Goal: Transaction & Acquisition: Purchase product/service

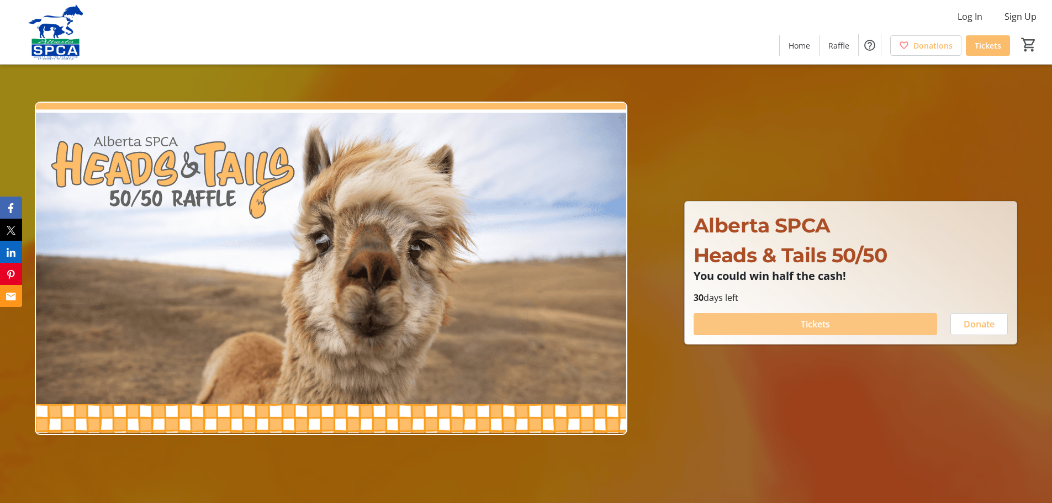
click at [826, 323] on span "Tickets" at bounding box center [814, 323] width 29 height 13
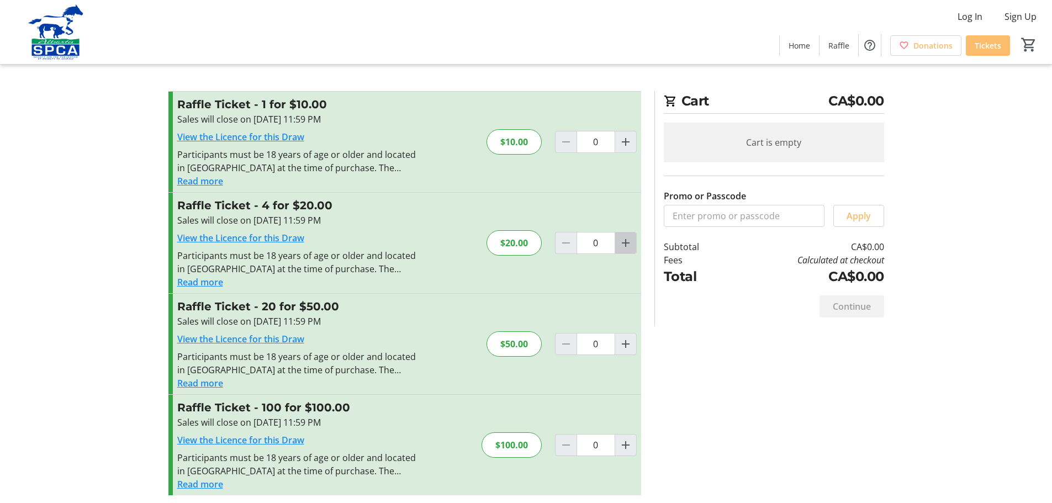
click at [631, 245] on mat-icon "Increment by one" at bounding box center [625, 242] width 13 height 13
type input "1"
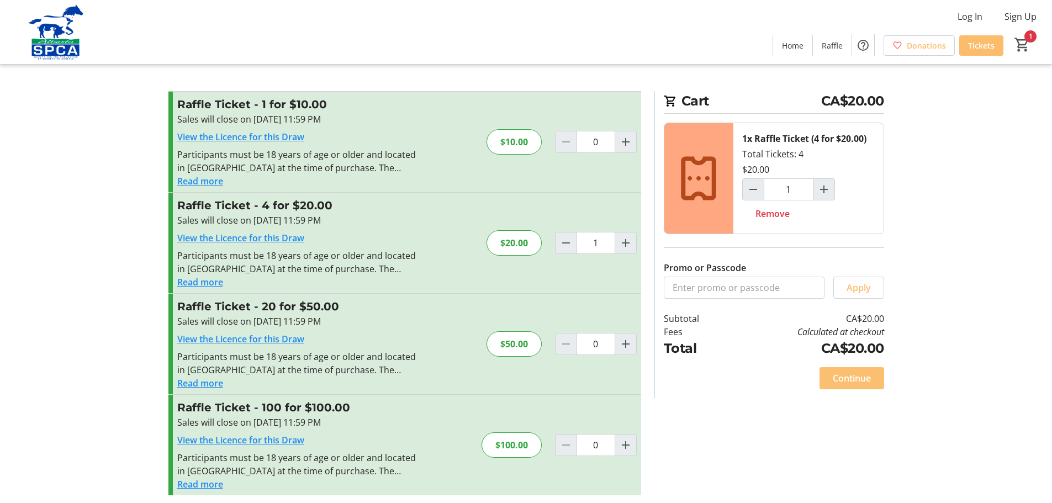
click at [846, 379] on span "Continue" at bounding box center [851, 378] width 38 height 13
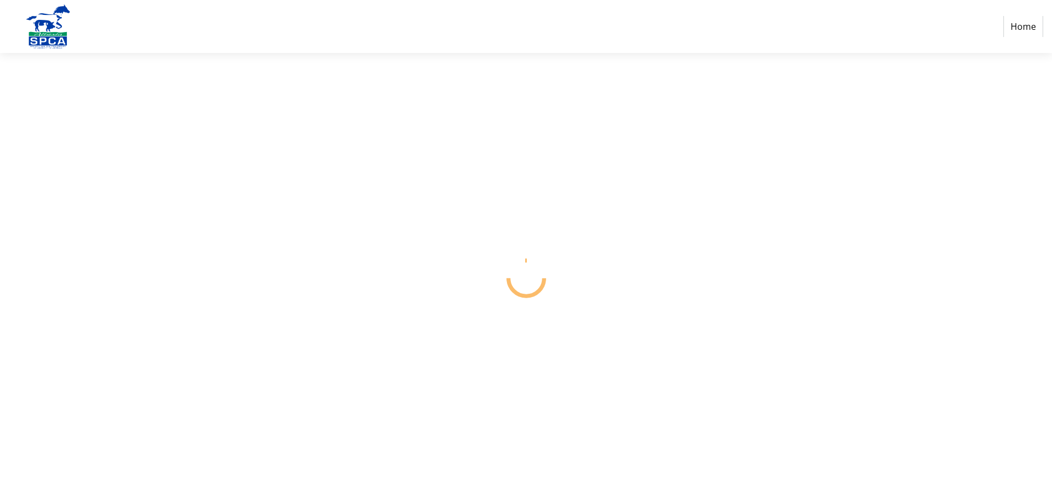
select select "CA"
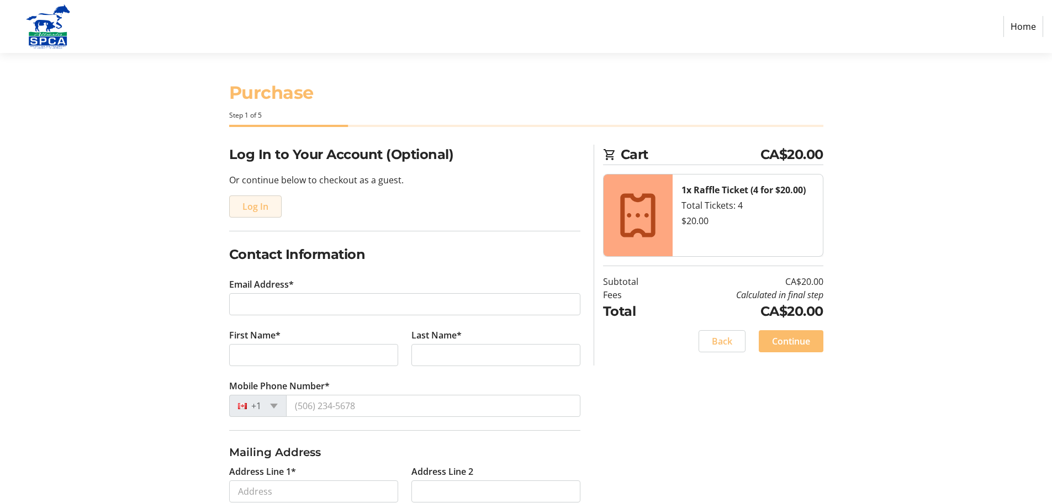
click at [248, 208] on span "Log In" at bounding box center [255, 206] width 26 height 13
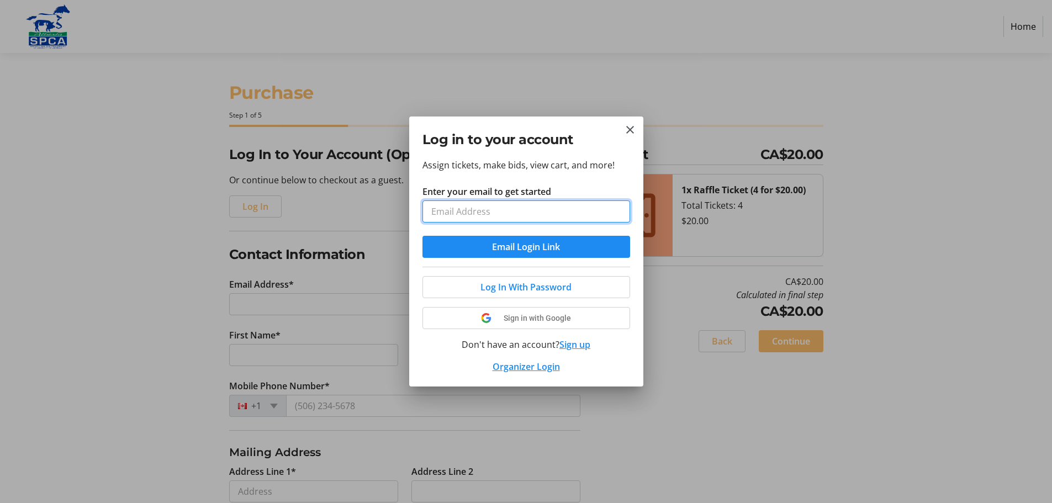
click at [452, 216] on input "Enter your email to get started" at bounding box center [526, 211] width 208 height 22
type input "[EMAIL_ADDRESS][DOMAIN_NAME]"
click at [513, 250] on span "Email Login Link" at bounding box center [526, 246] width 68 height 13
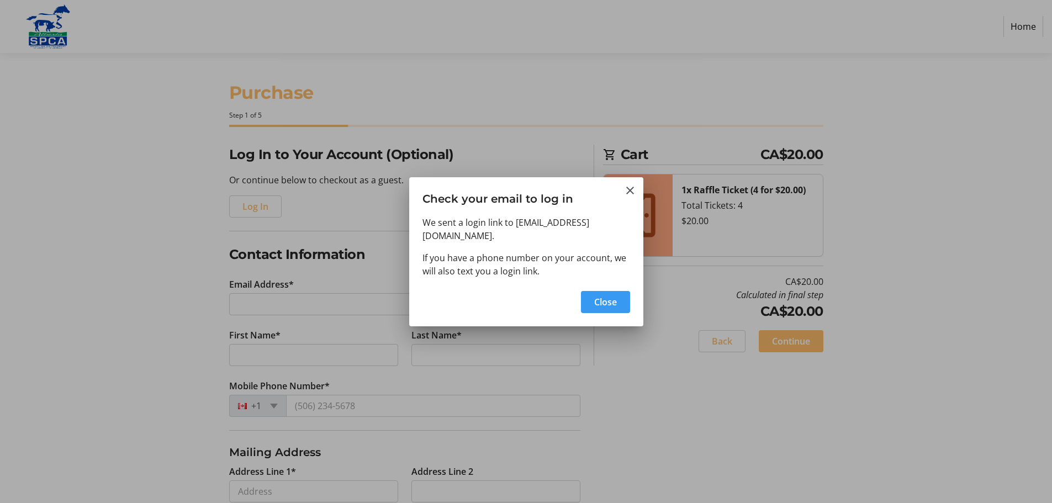
click at [609, 295] on span "Close" at bounding box center [605, 301] width 23 height 13
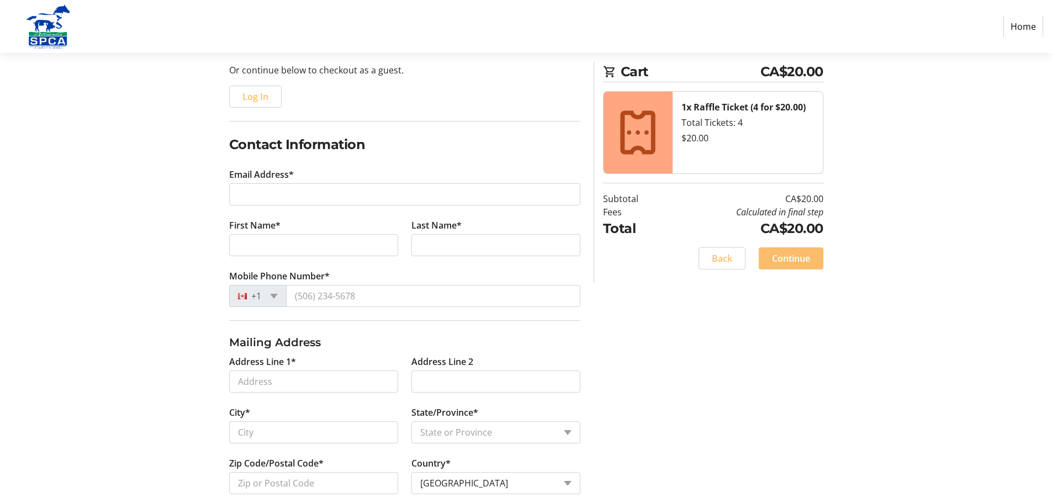
scroll to position [110, 0]
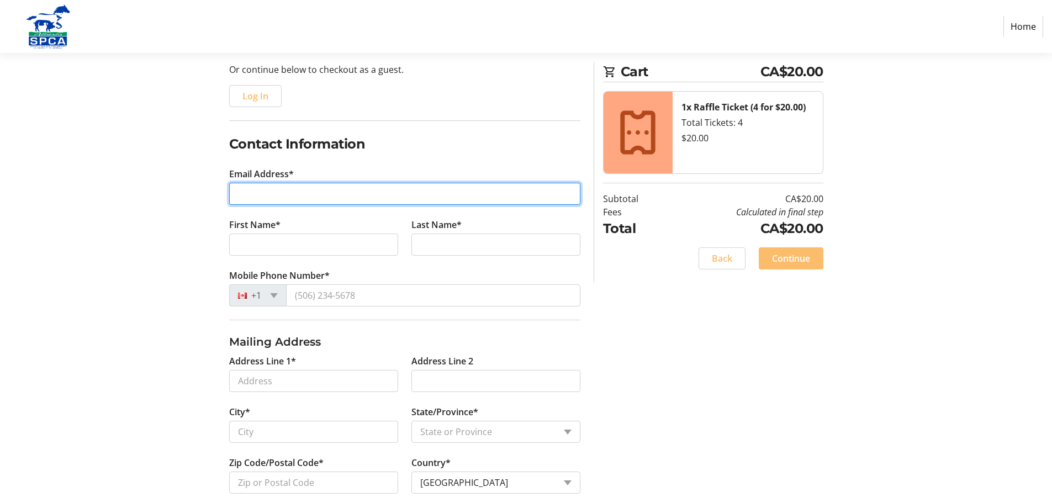
click at [290, 199] on input "Email Address*" at bounding box center [404, 194] width 351 height 22
type input "[EMAIL_ADDRESS][DOMAIN_NAME]"
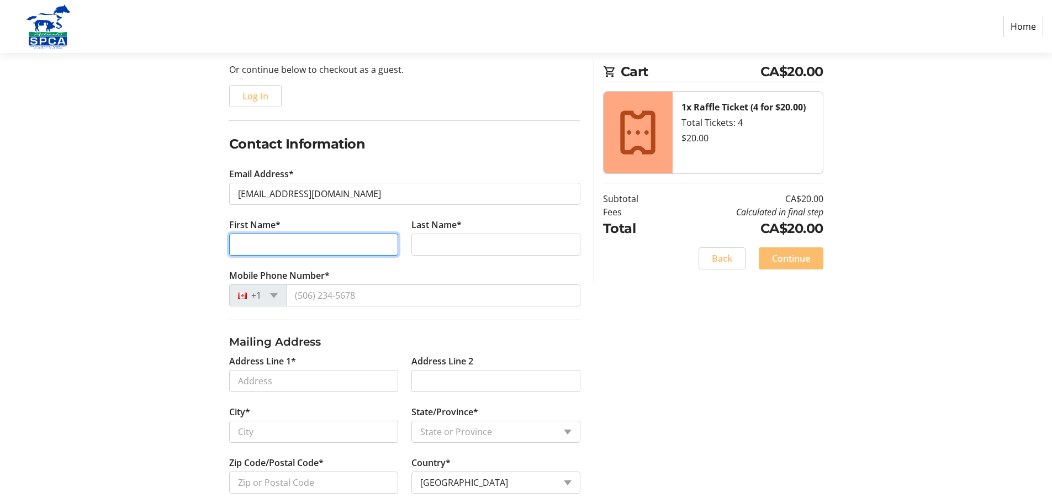
type input "[PERSON_NAME]"
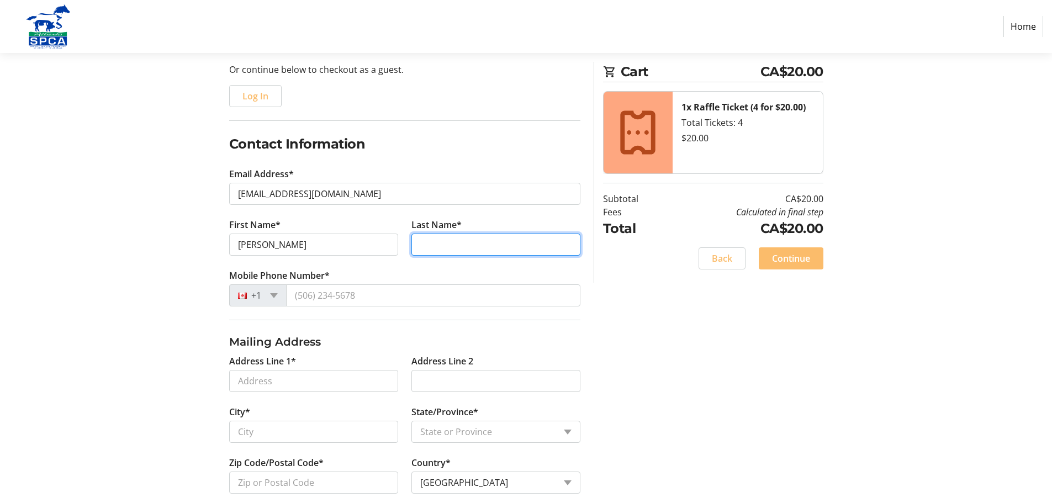
type input "[PERSON_NAME]"
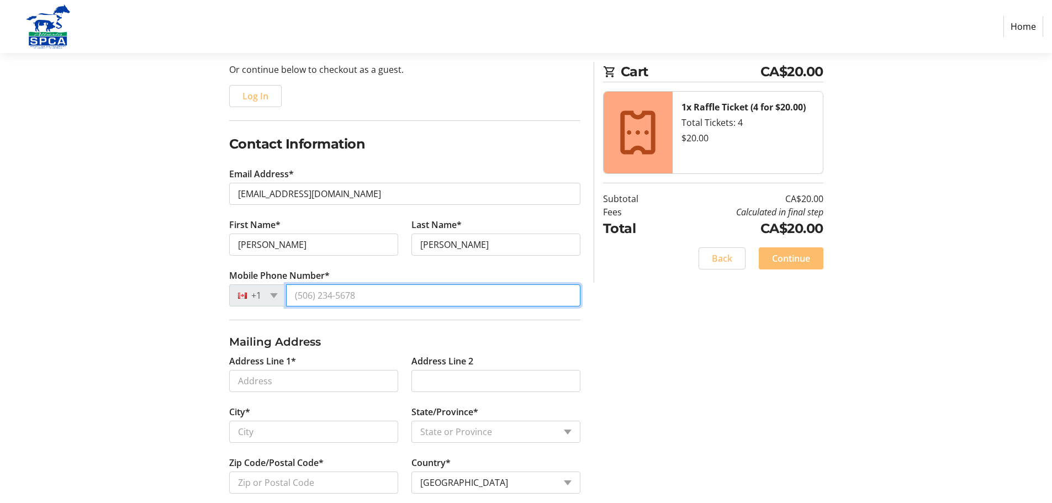
type input "[PHONE_NUMBER]"
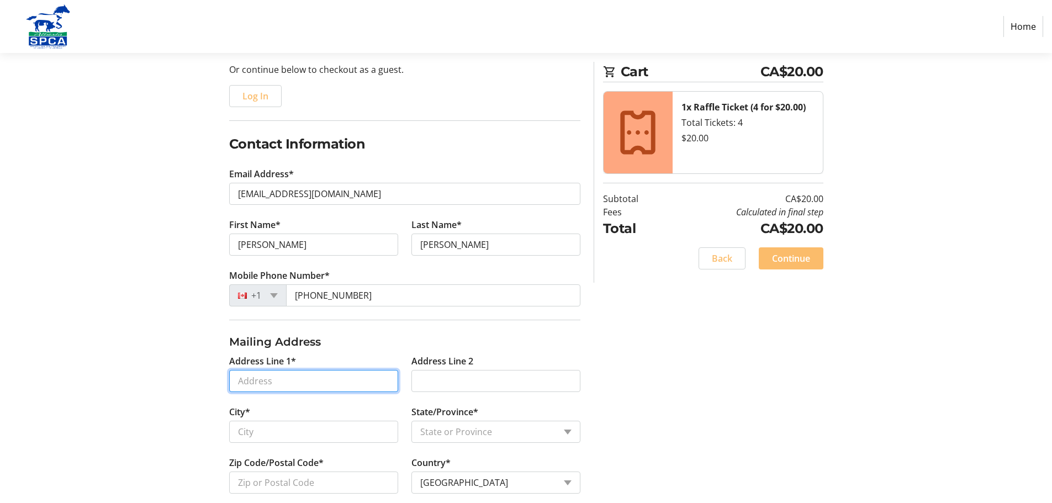
type input "[STREET_ADDRESS]"
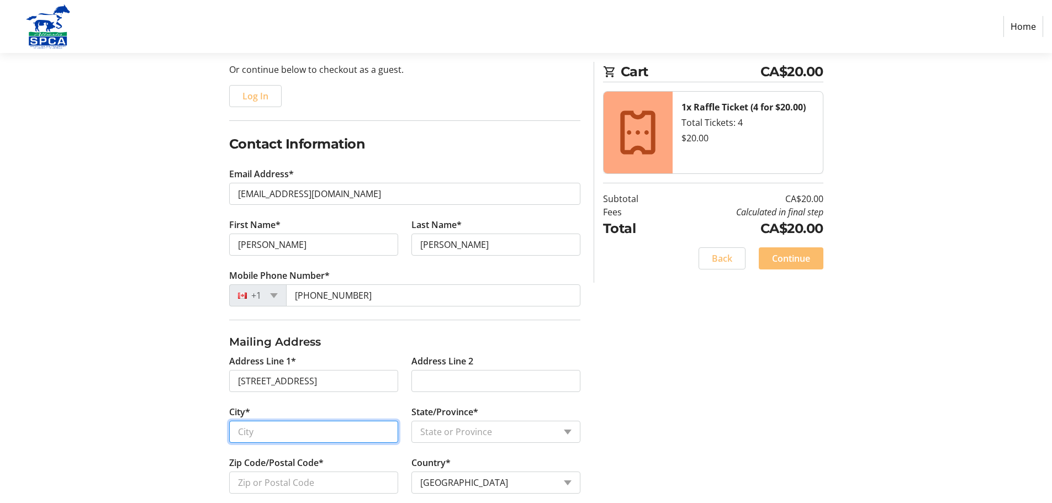
type input "ST [PERSON_NAME]"
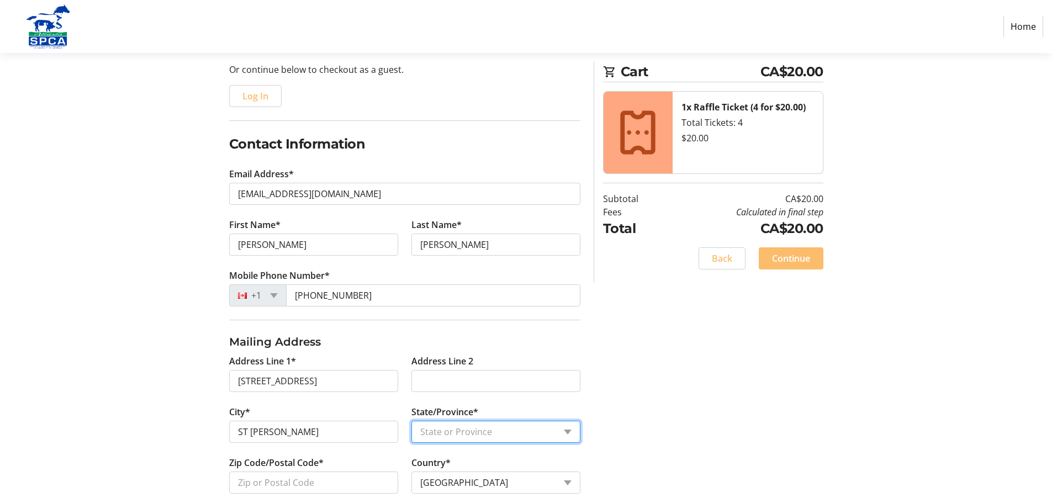
select select "AB"
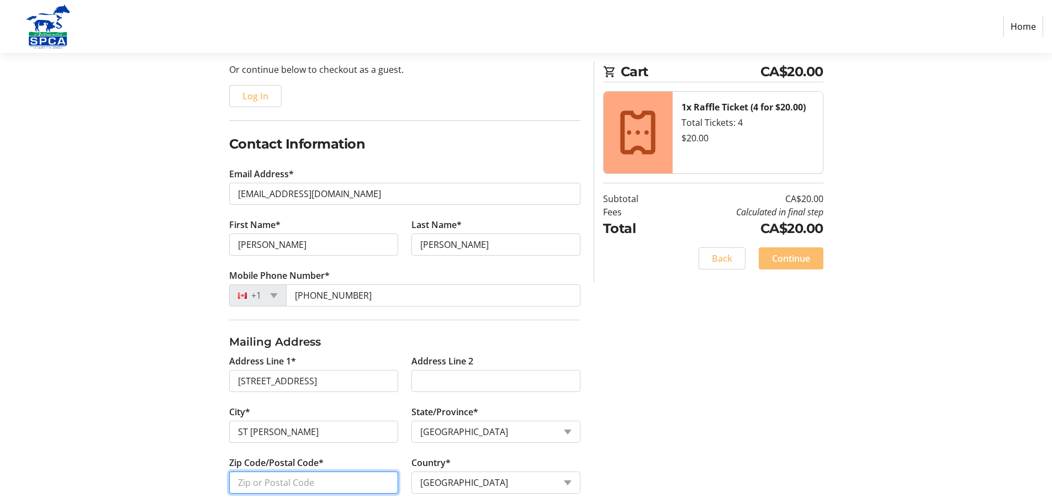
type input "T8N 0W1"
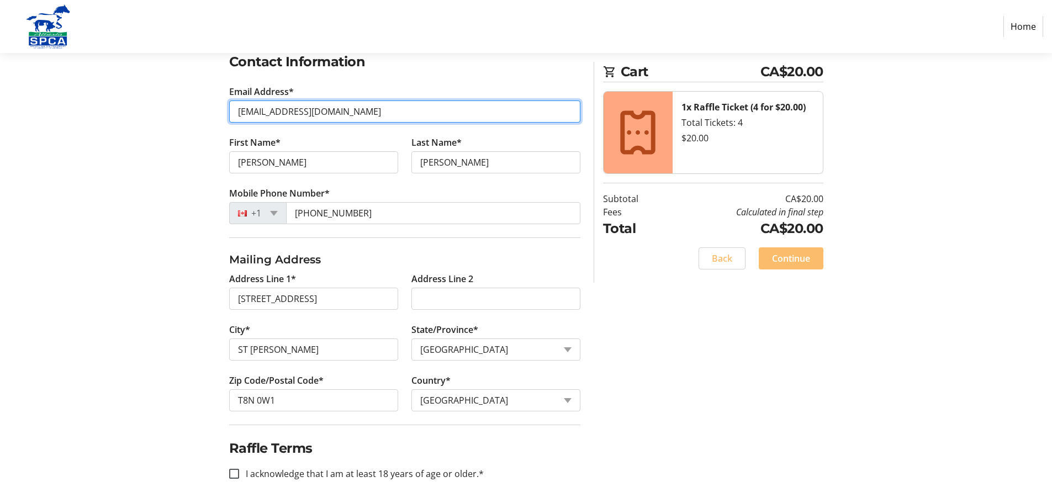
scroll to position [197, 0]
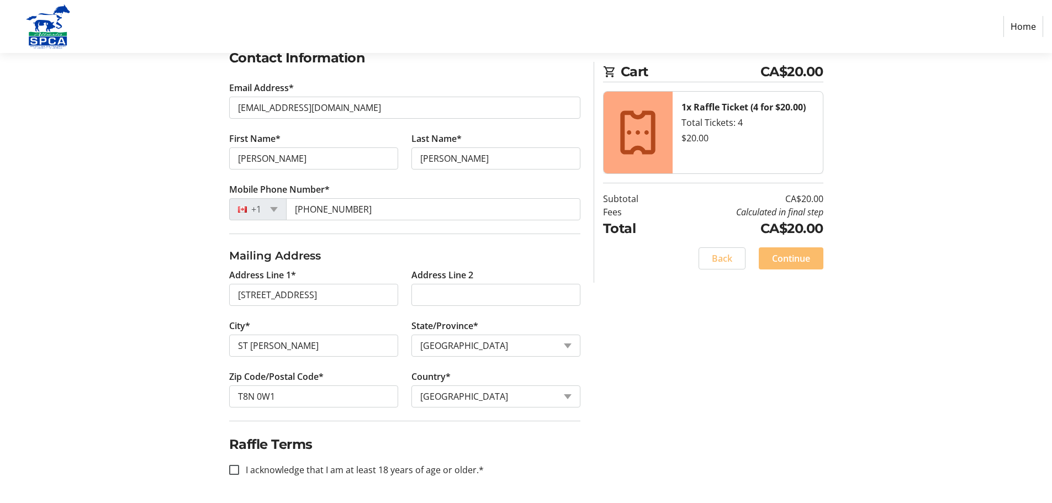
click at [282, 470] on label "I acknowledge that I am at least 18 years of age or older.*" at bounding box center [361, 469] width 245 height 13
click at [239, 470] on input "I acknowledge that I am at least 18 years of age or older.*" at bounding box center [234, 470] width 10 height 10
checkbox input "true"
click at [787, 256] on span "Continue" at bounding box center [791, 258] width 38 height 13
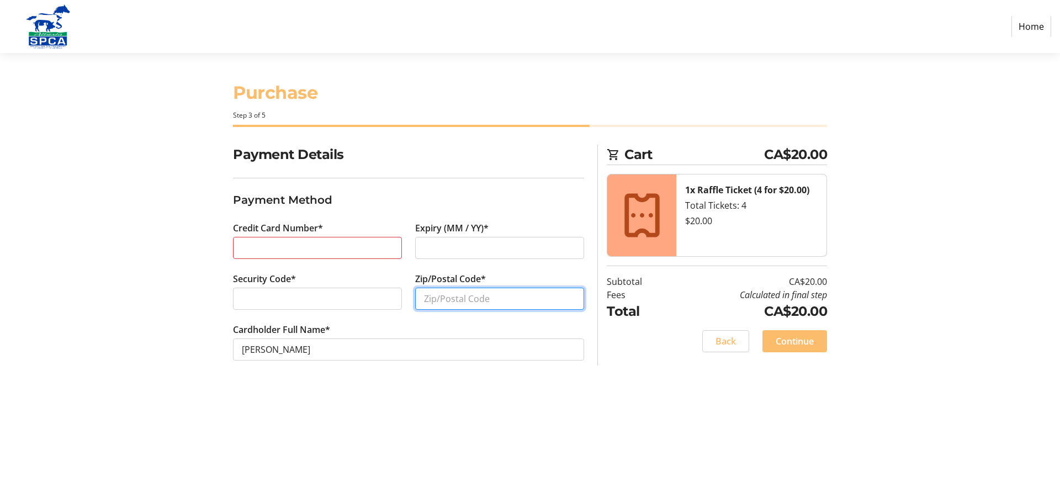
click at [452, 302] on input "Zip/Postal Code*" at bounding box center [499, 299] width 169 height 22
type input "t"
type input "T8N0W1"
click at [781, 341] on span "Continue" at bounding box center [795, 341] width 38 height 13
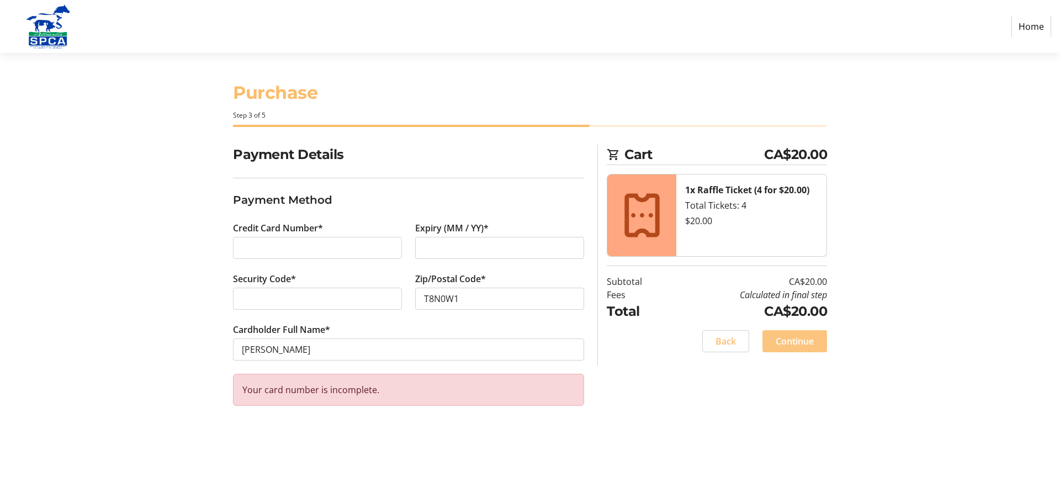
click at [795, 344] on span "Continue" at bounding box center [795, 341] width 38 height 13
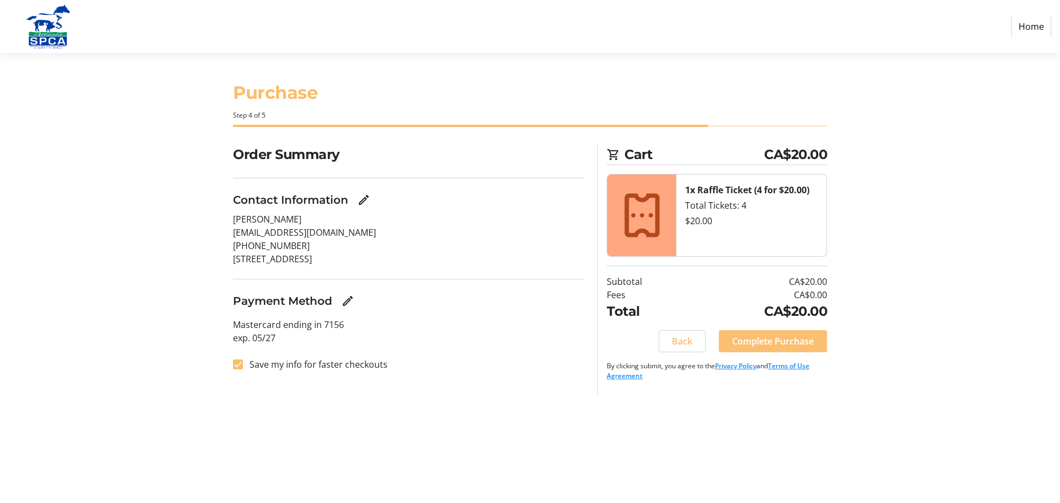
click at [778, 347] on span "Complete Purchase" at bounding box center [773, 341] width 82 height 13
